Goal: Obtain resource: Obtain resource

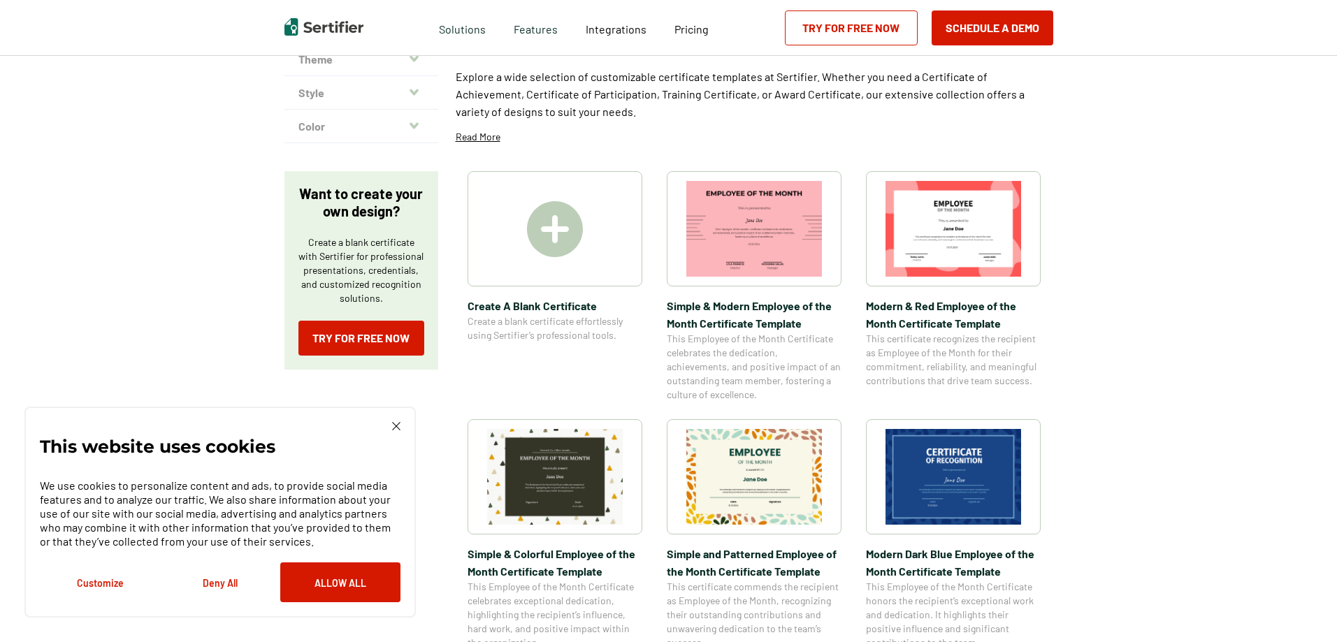
scroll to position [140, 0]
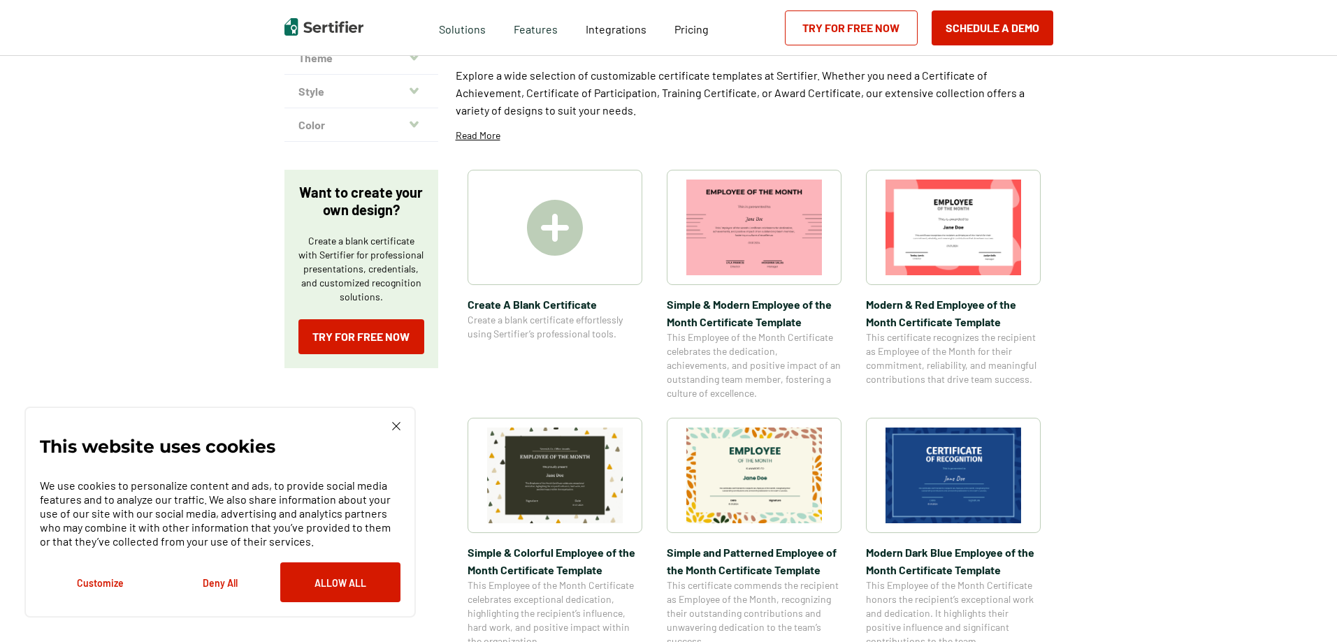
click at [931, 472] on img at bounding box center [954, 476] width 136 height 96
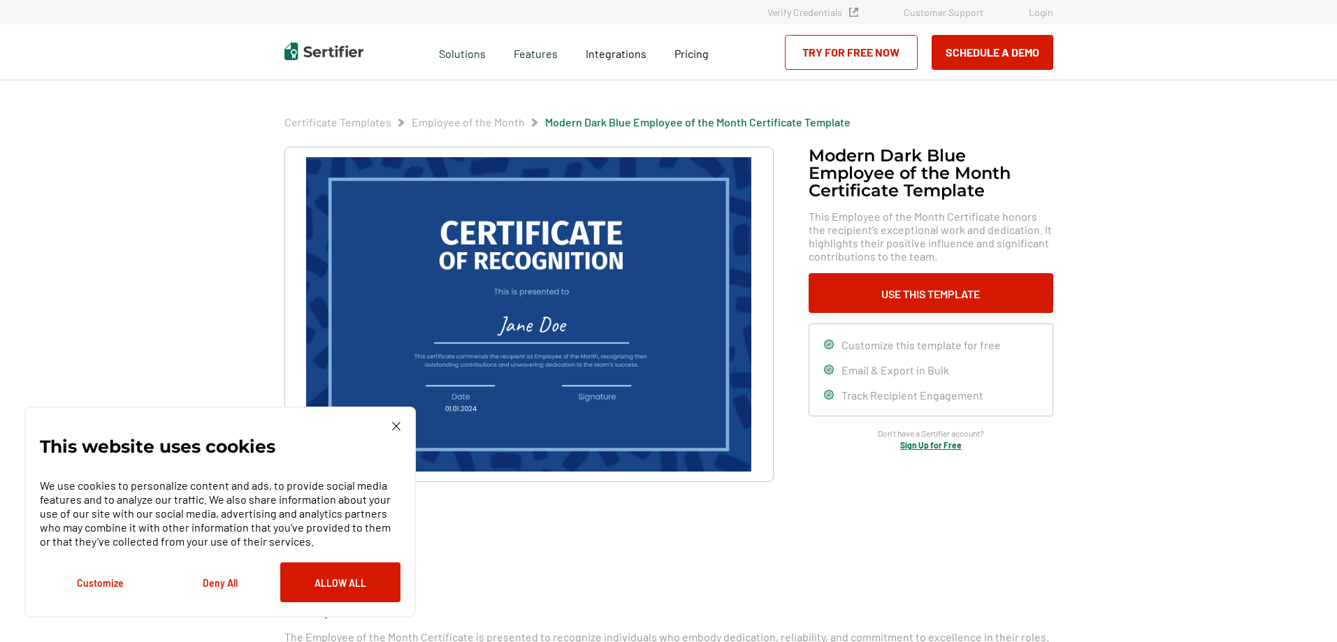
click at [212, 582] on button "Deny All" at bounding box center [220, 583] width 120 height 40
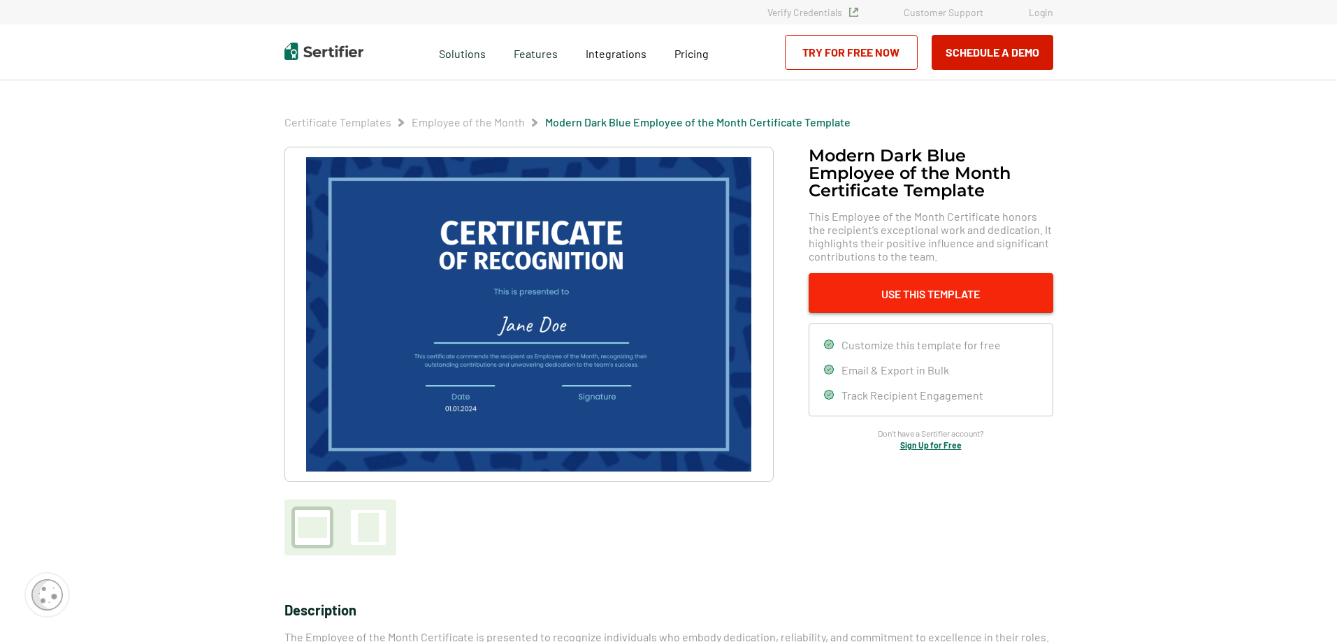
click at [886, 289] on button "Use This Template" at bounding box center [931, 293] width 245 height 40
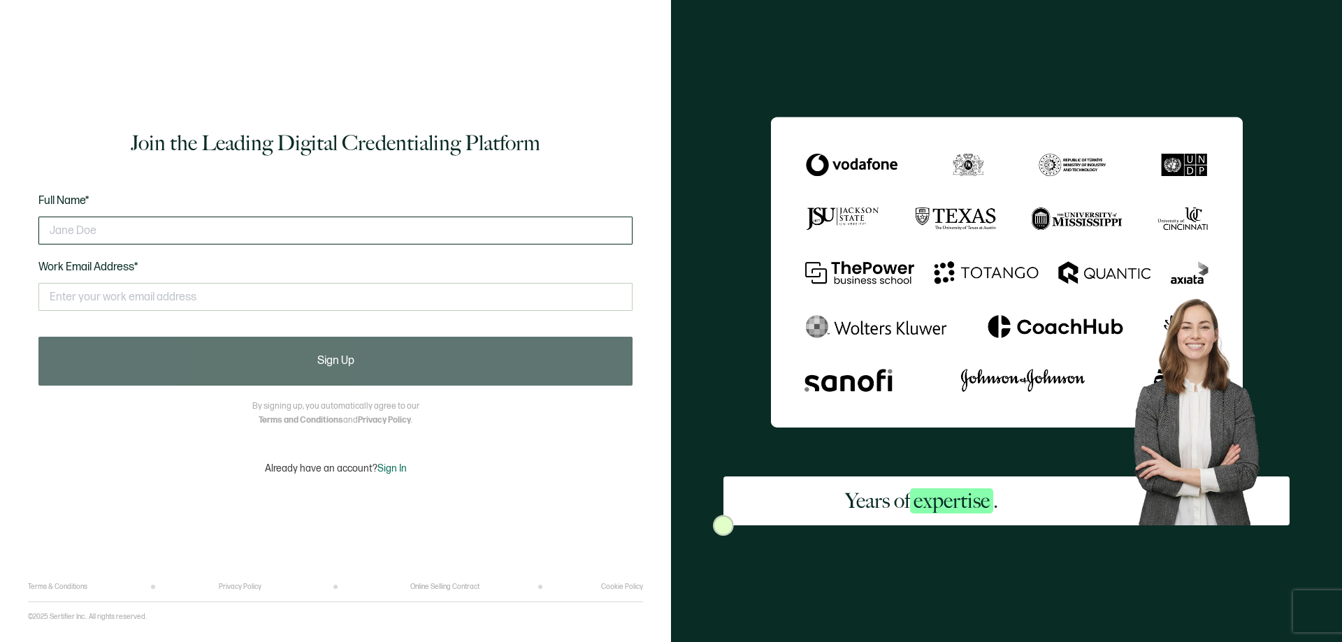
click at [99, 227] on input "text" at bounding box center [335, 231] width 594 height 28
type input "Eddy Lee Payne"
